Goal: Transaction & Acquisition: Purchase product/service

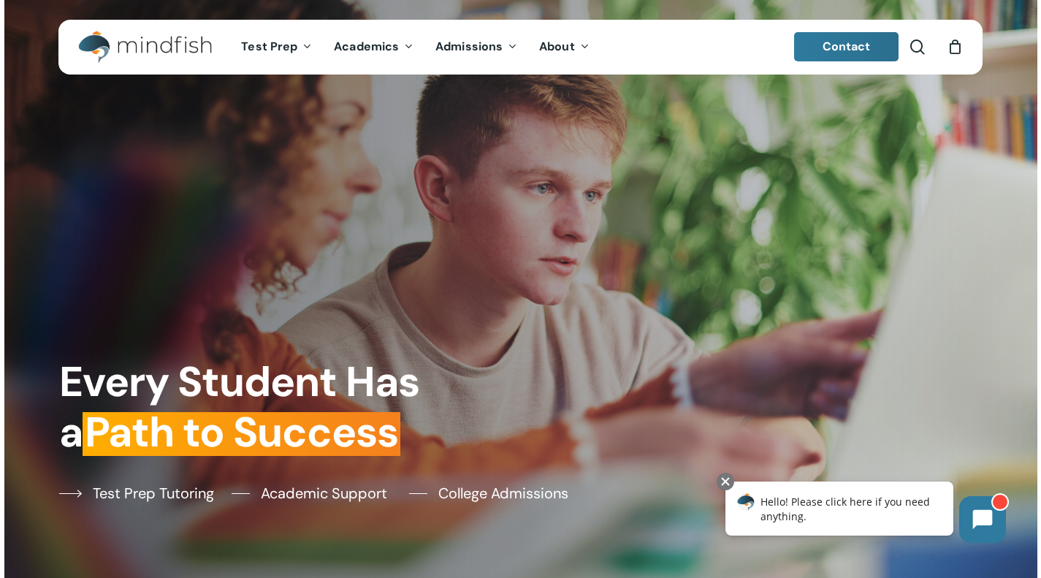
click at [149, 495] on span "Test Prep Tutoring" at bounding box center [153, 493] width 121 height 22
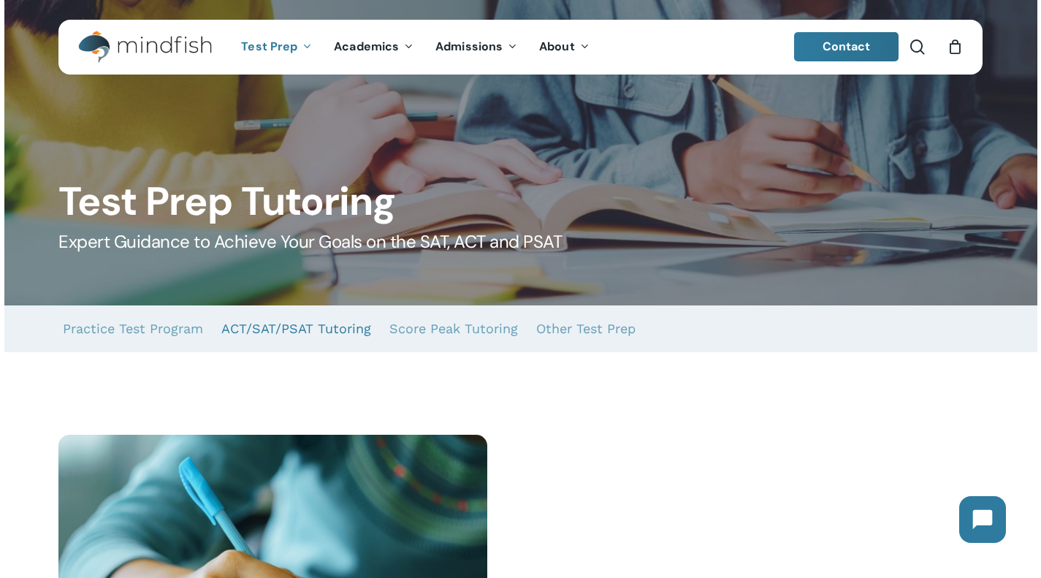
click at [277, 332] on link "ACT/SAT/PSAT Tutoring" at bounding box center [296, 328] width 150 height 47
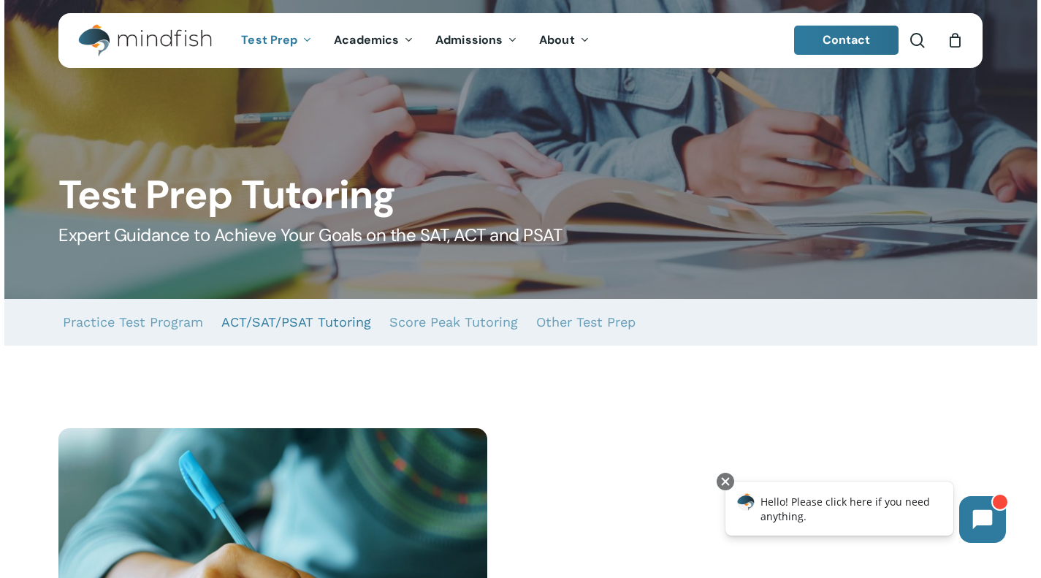
click at [277, 332] on link "ACT/SAT/PSAT Tutoring" at bounding box center [296, 322] width 150 height 47
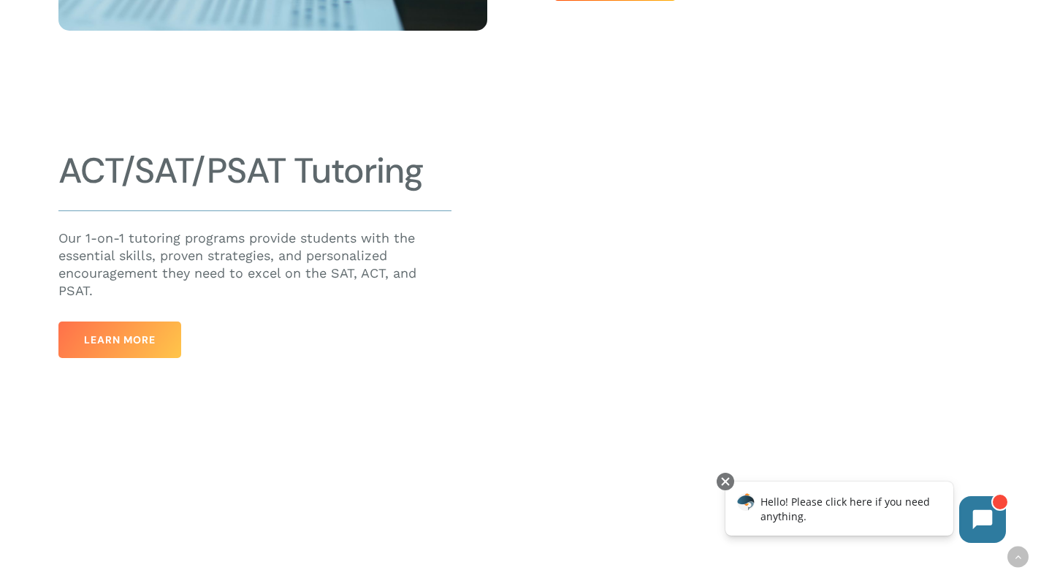
scroll to position [693, 0]
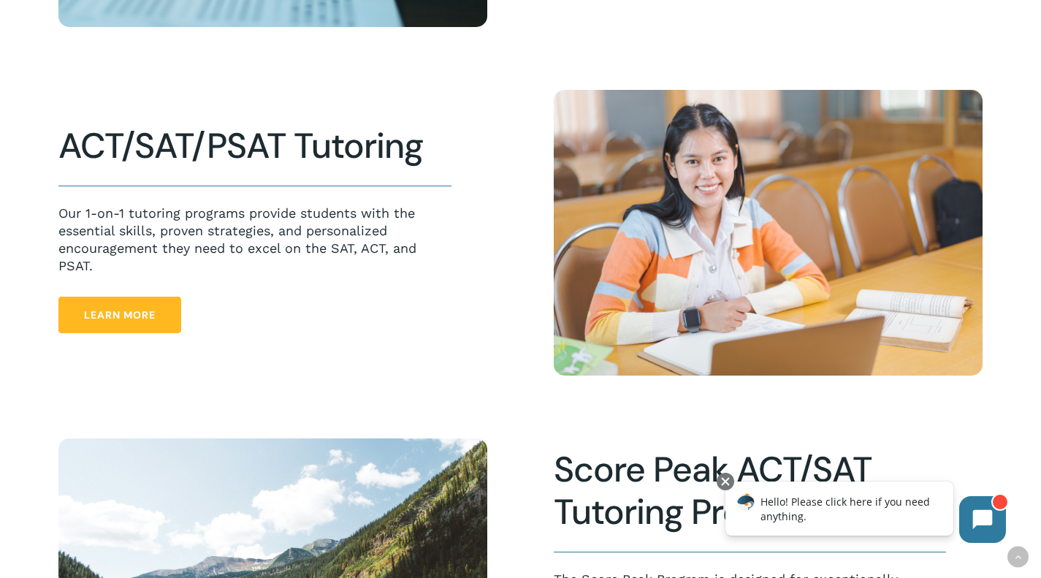
click at [120, 321] on span "Learn More" at bounding box center [120, 315] width 72 height 15
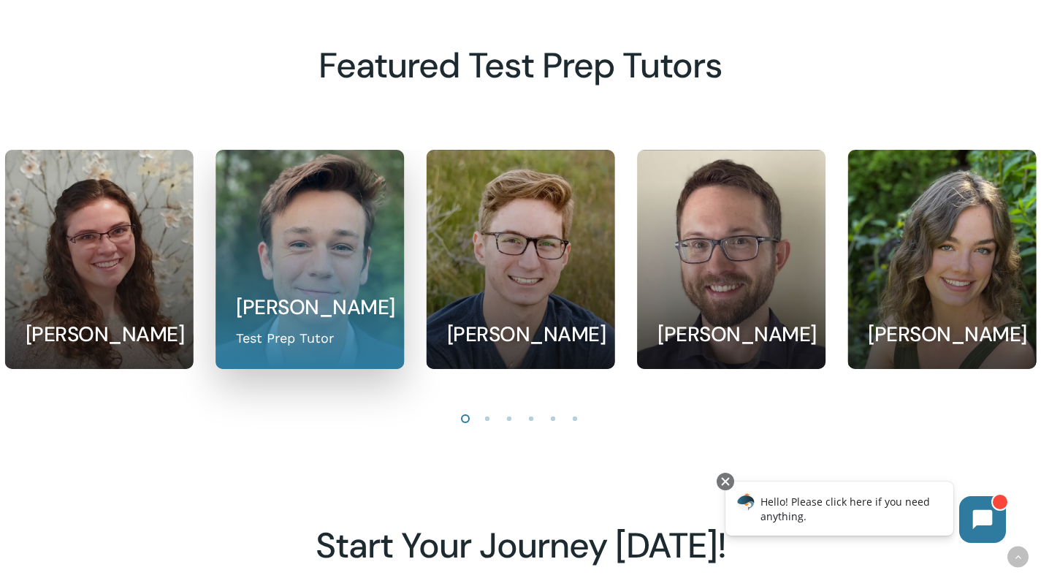
scroll to position [1281, 0]
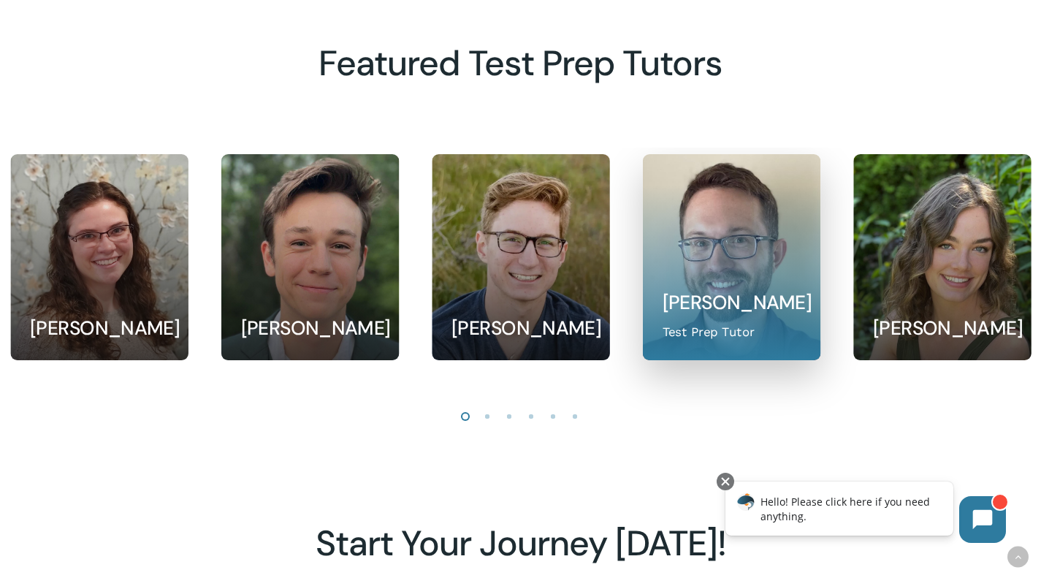
click at [731, 272] on link at bounding box center [731, 257] width 176 height 205
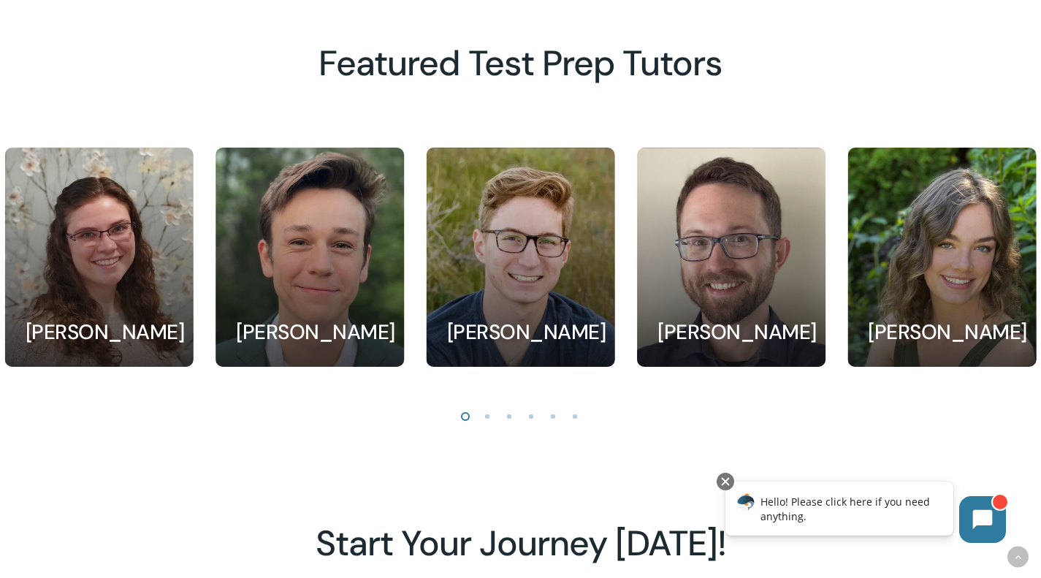
scroll to position [1276, 0]
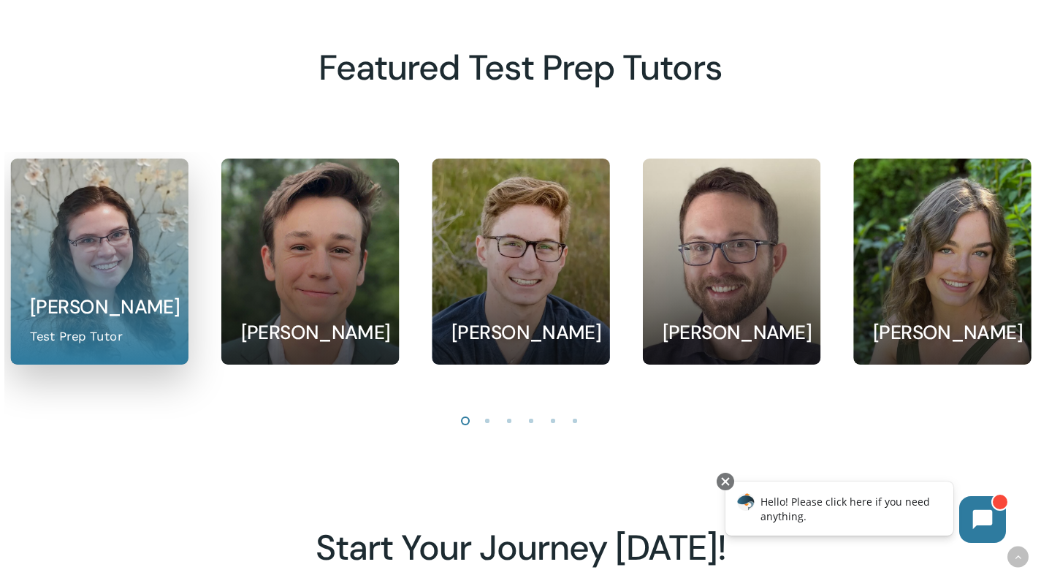
click at [101, 280] on link at bounding box center [99, 261] width 176 height 205
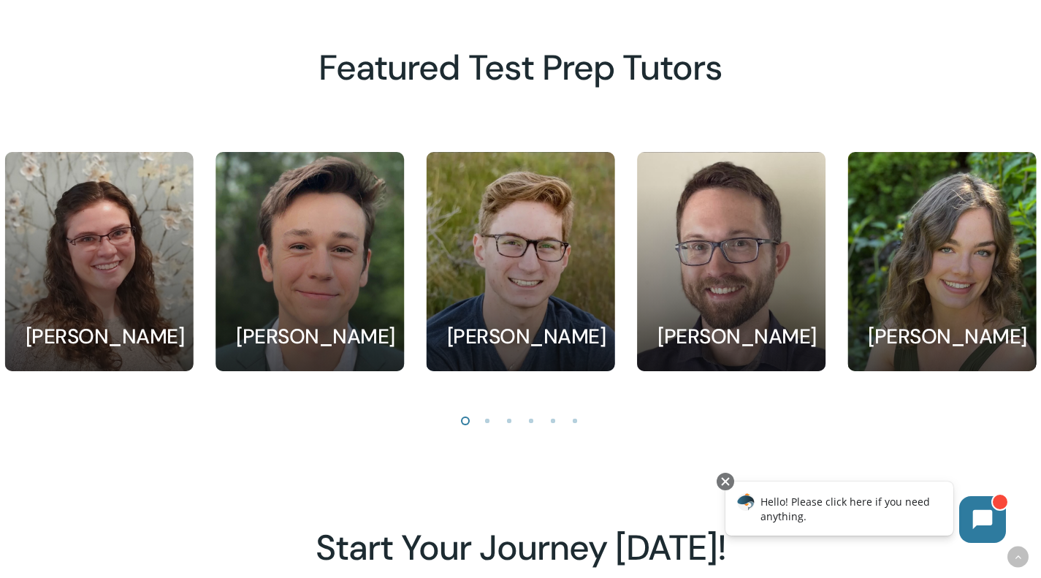
scroll to position [1272, 0]
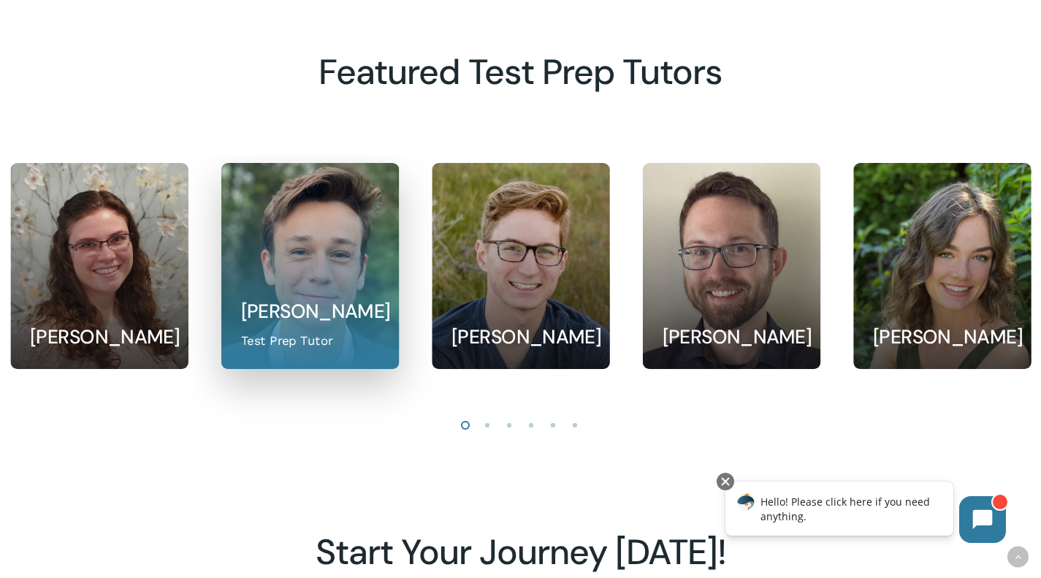
click at [301, 262] on link at bounding box center [309, 266] width 176 height 205
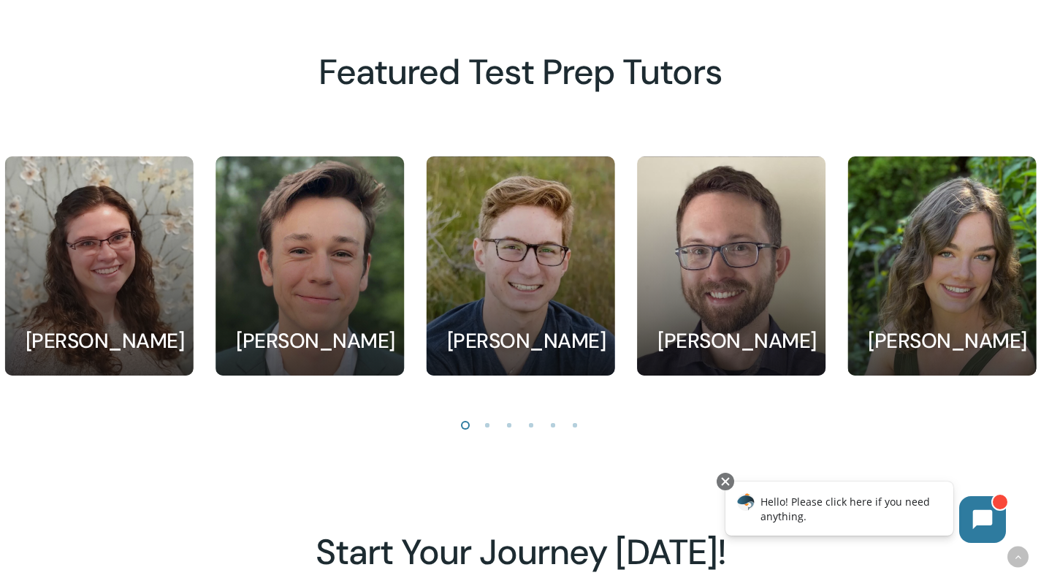
scroll to position [1268, 0]
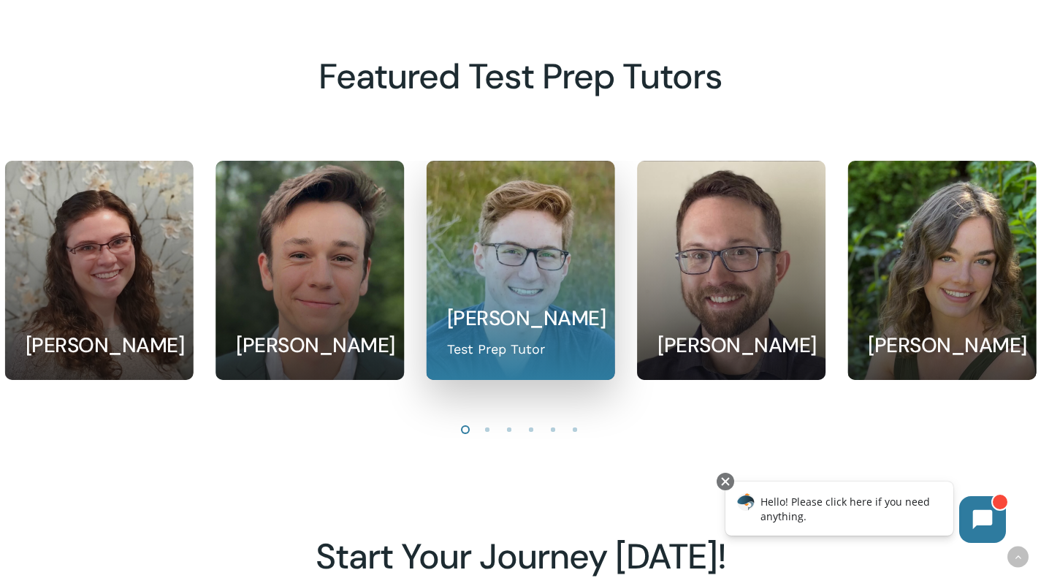
click at [498, 270] on link at bounding box center [521, 270] width 188 height 218
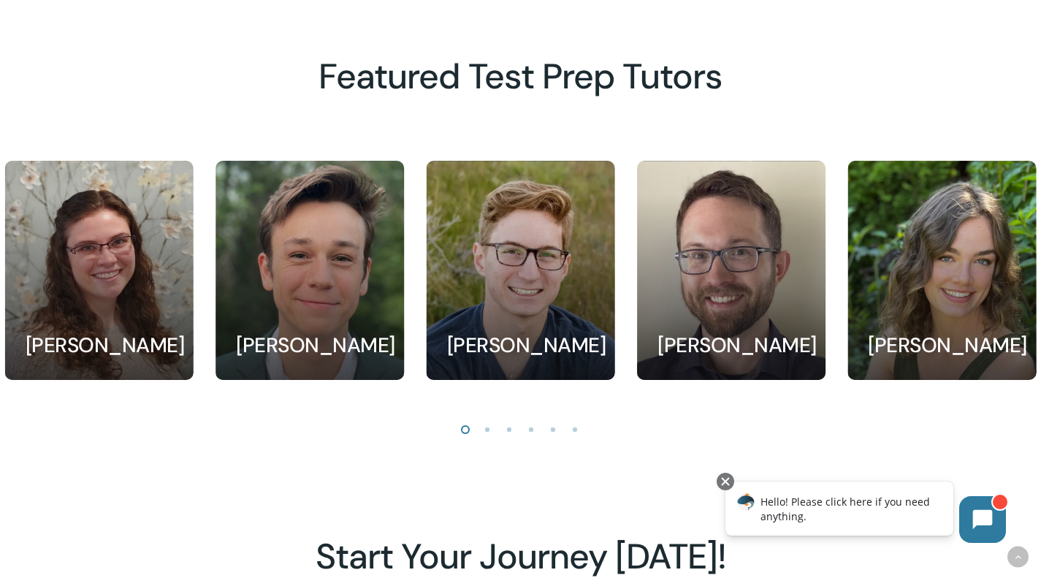
scroll to position [1263, 0]
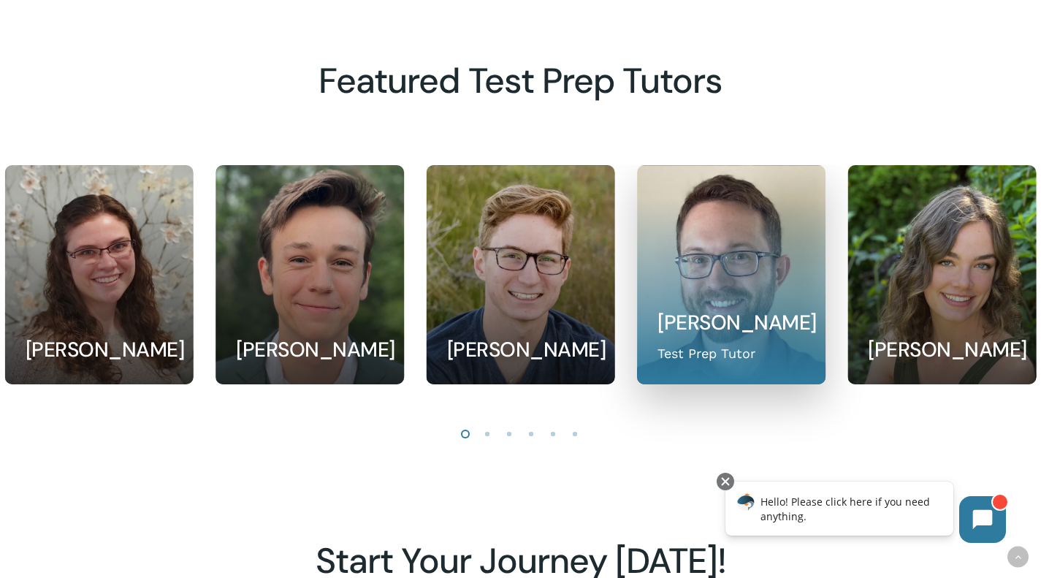
click at [765, 282] on link at bounding box center [732, 275] width 188 height 218
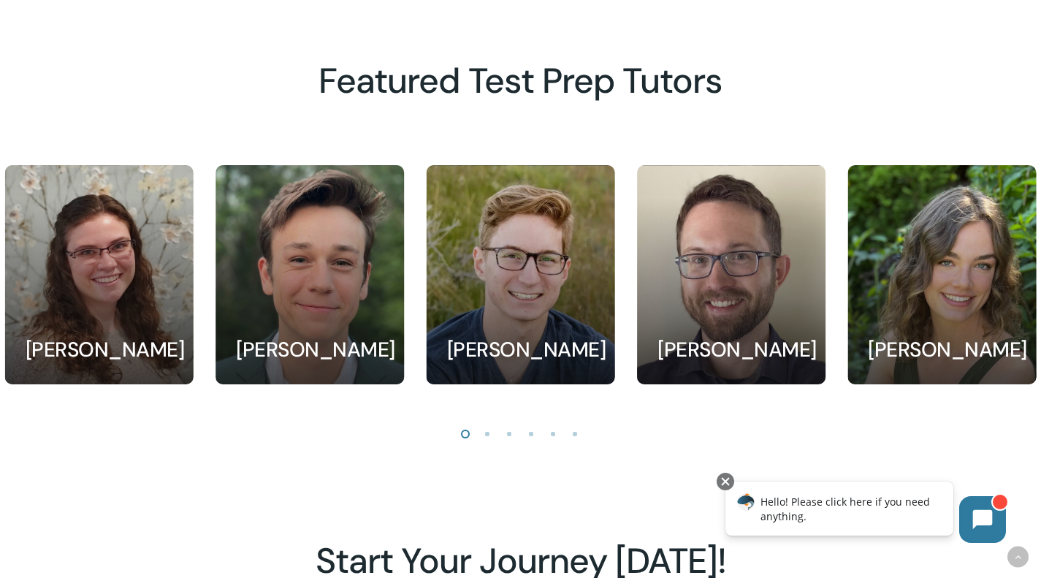
scroll to position [1259, 0]
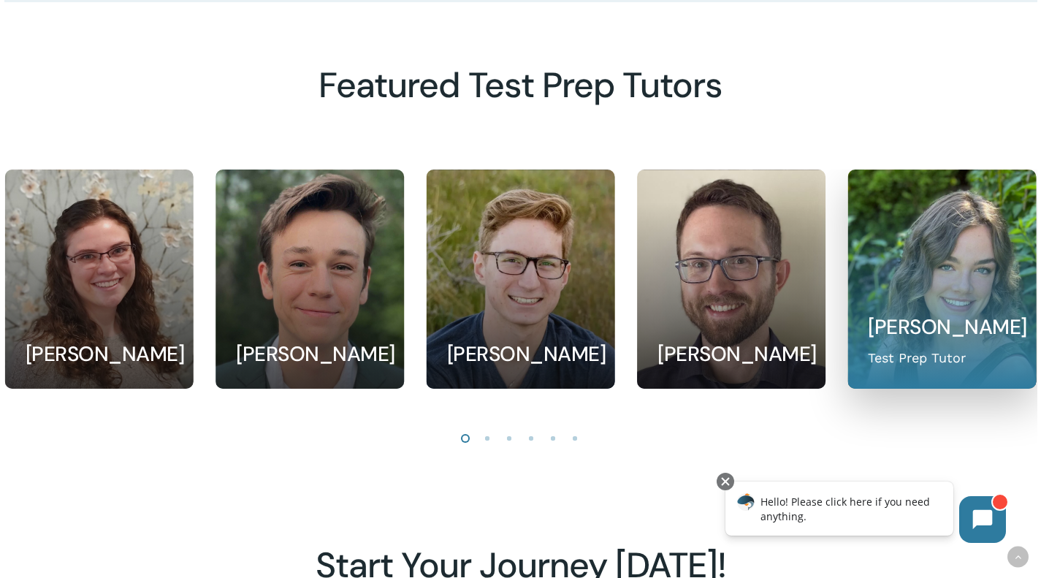
click at [919, 270] on link at bounding box center [942, 279] width 188 height 218
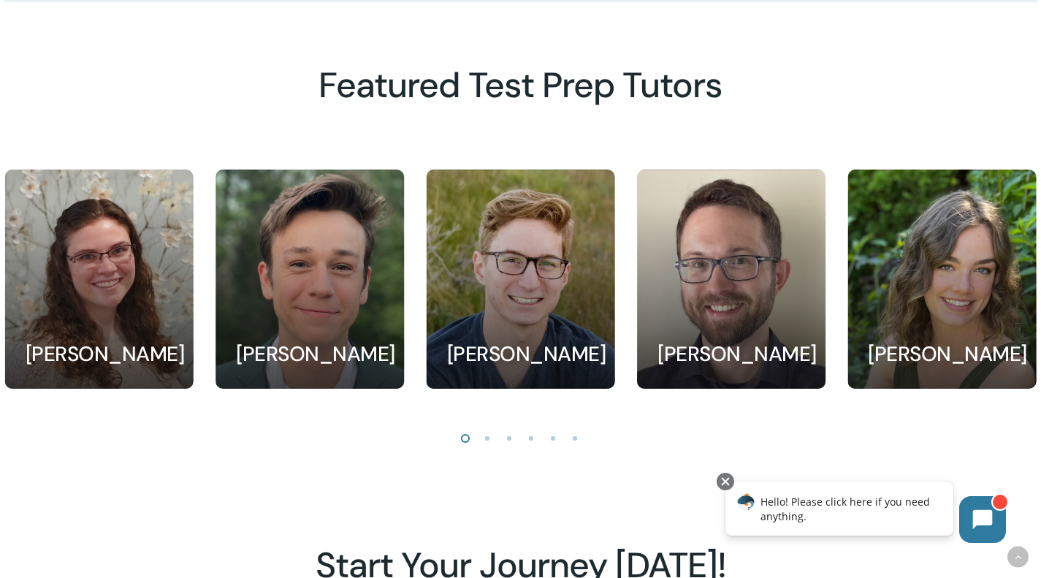
scroll to position [1254, 0]
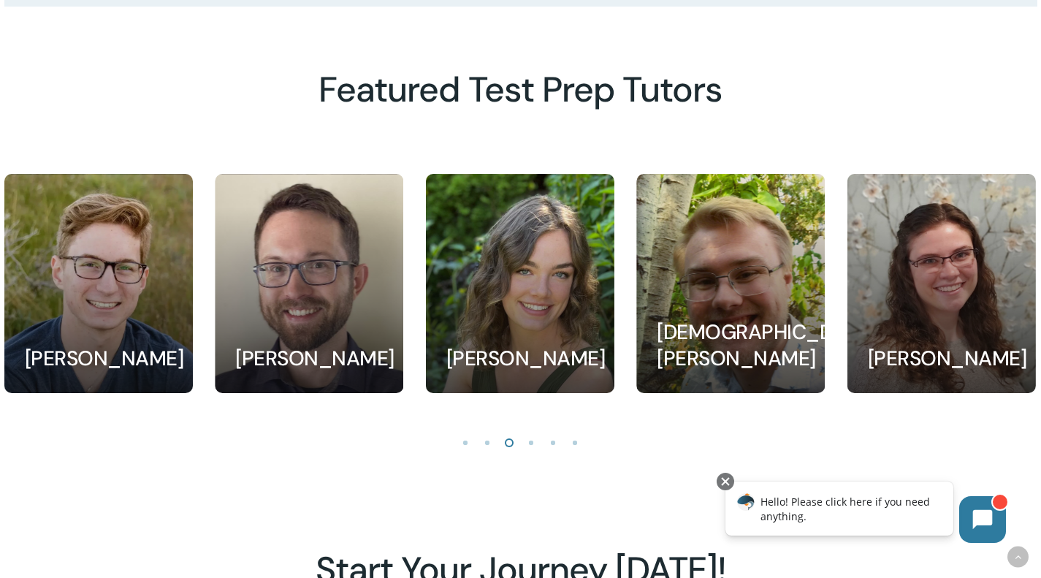
click at [753, 311] on link at bounding box center [731, 284] width 188 height 218
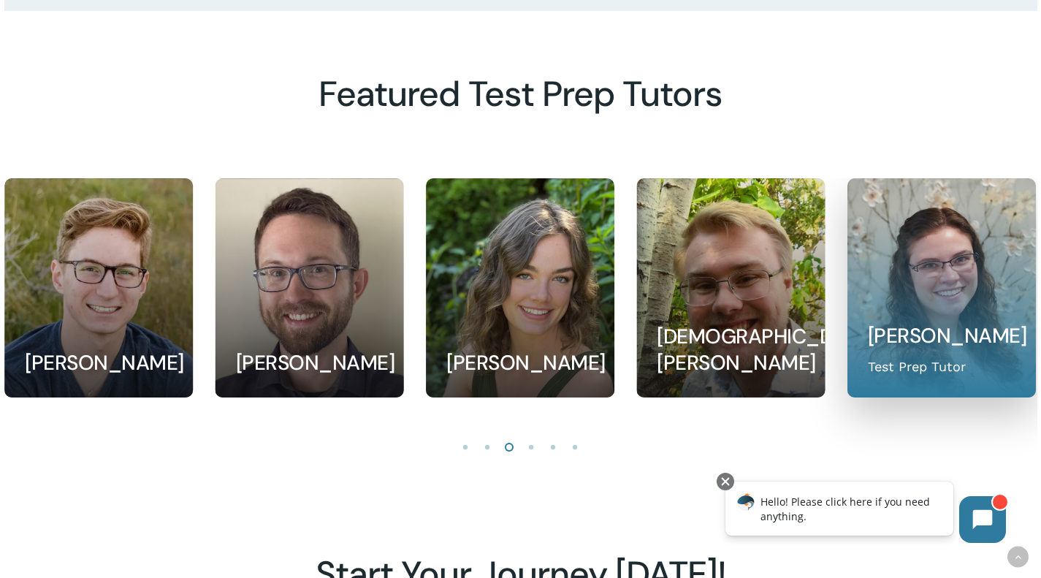
click at [945, 301] on link at bounding box center [942, 288] width 188 height 218
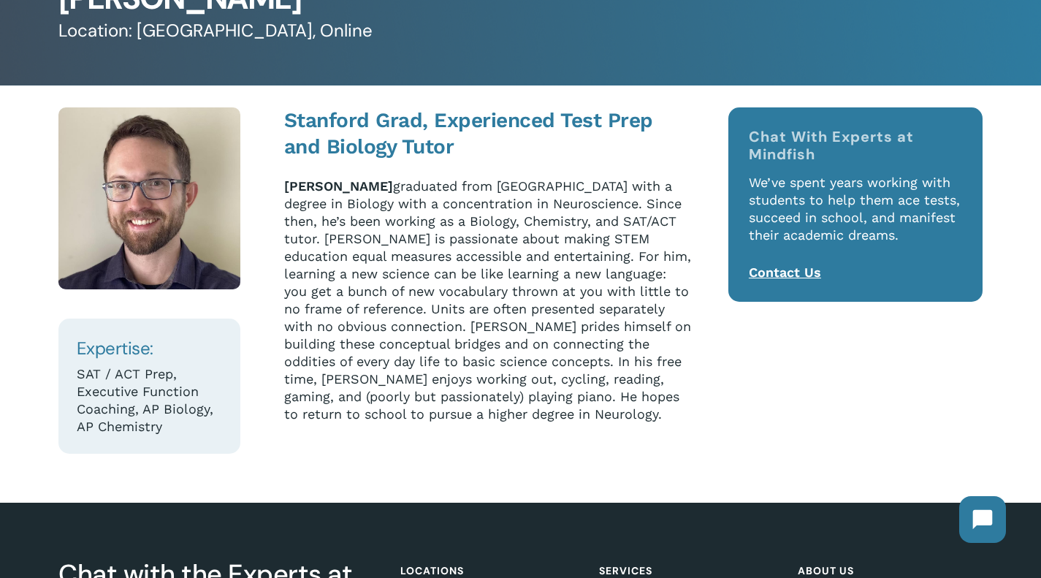
scroll to position [151, 0]
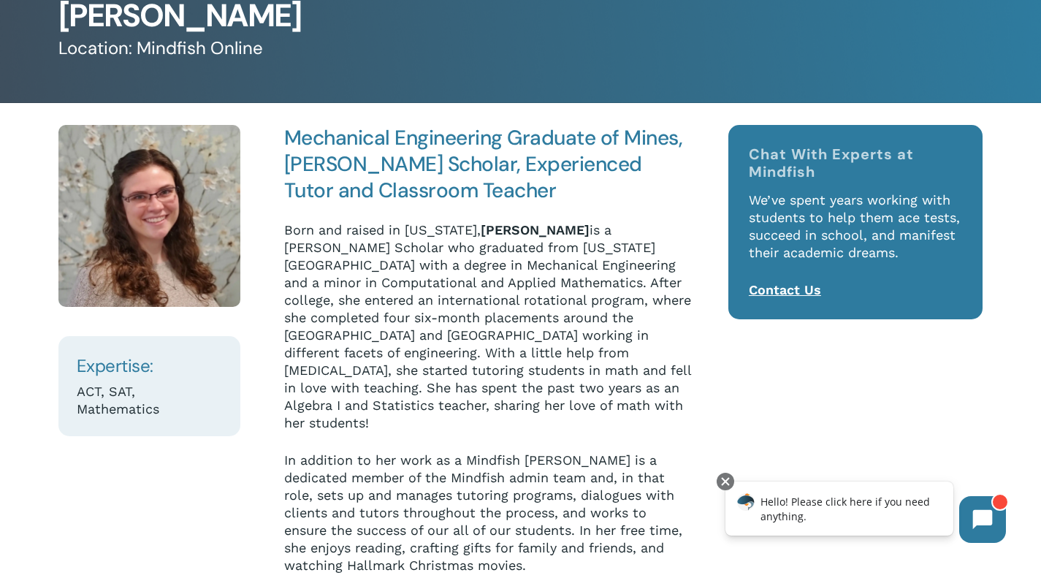
scroll to position [133, 0]
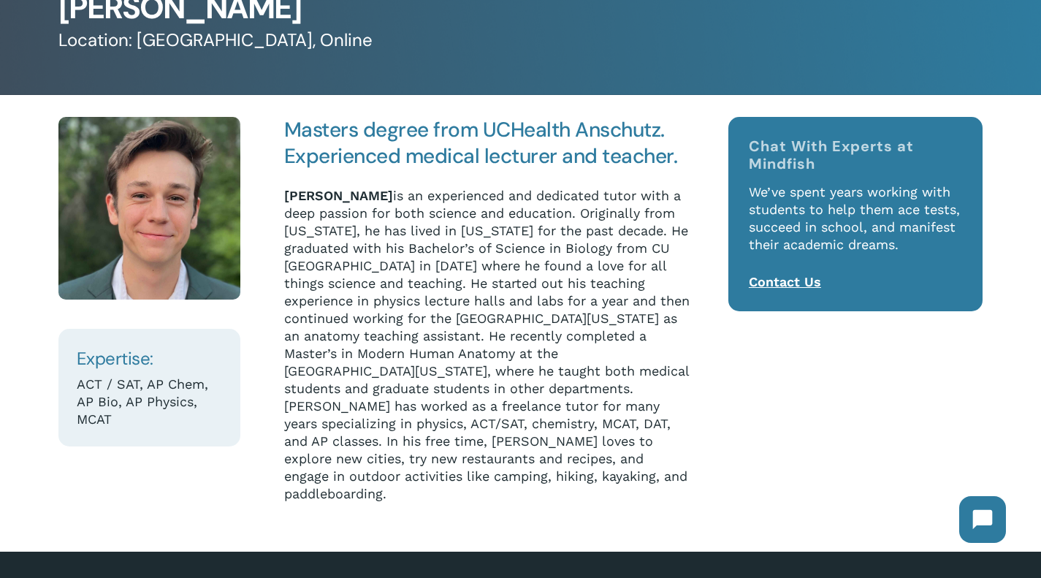
scroll to position [134, 0]
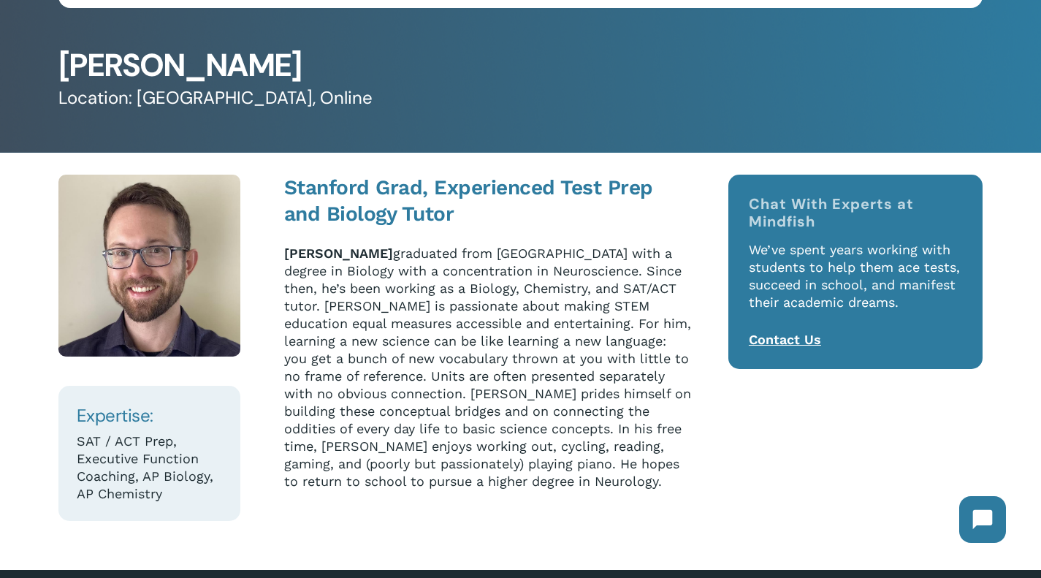
scroll to position [67, 0]
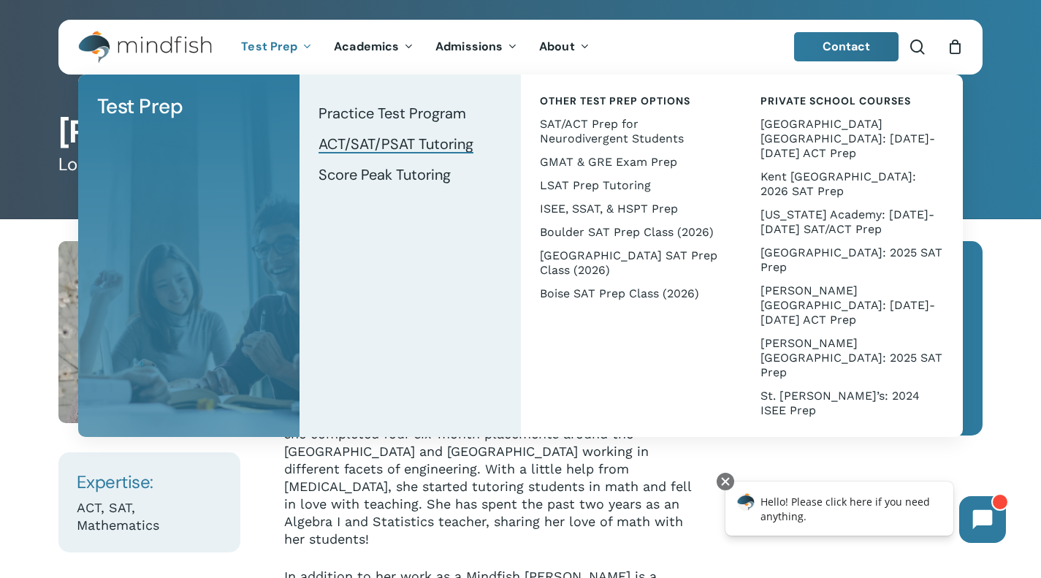
click at [359, 139] on span "ACT/SAT/PSAT Tutoring" at bounding box center [396, 143] width 155 height 19
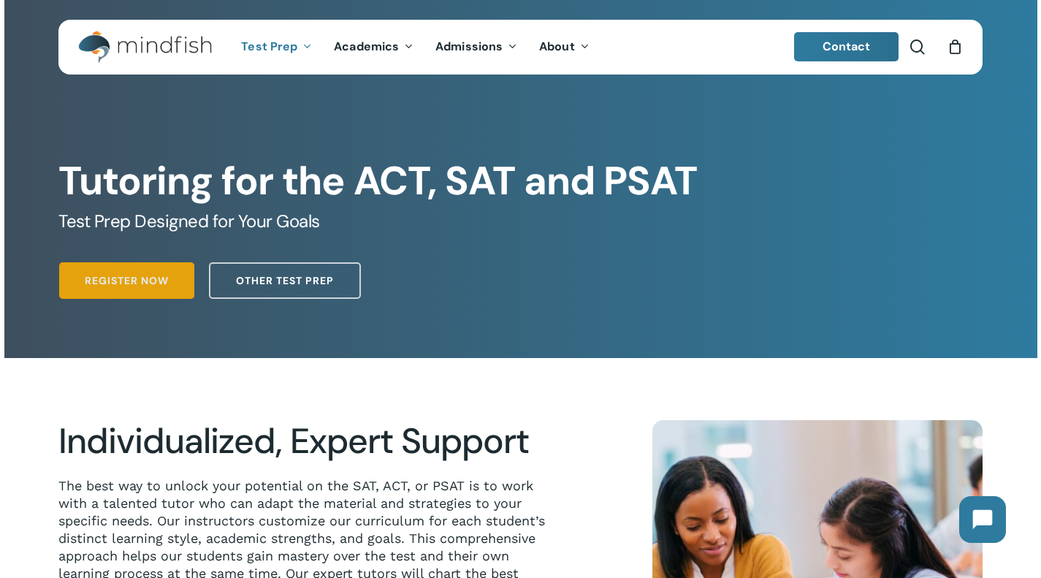
click at [134, 282] on span "Register Now" at bounding box center [127, 280] width 84 height 15
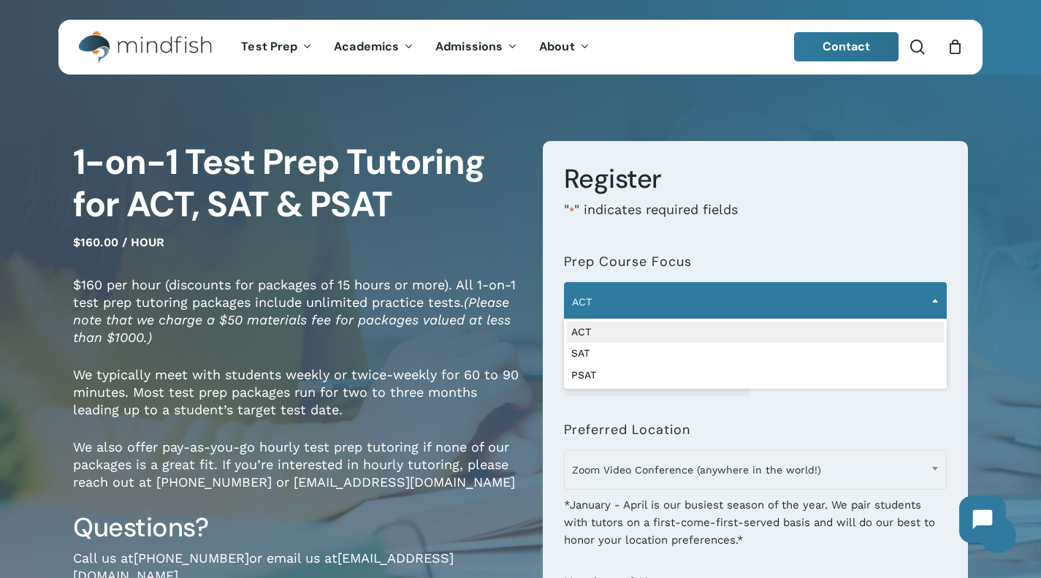
click at [929, 295] on span at bounding box center [935, 300] width 22 height 37
select select "***"
